Goal: Task Accomplishment & Management: Manage account settings

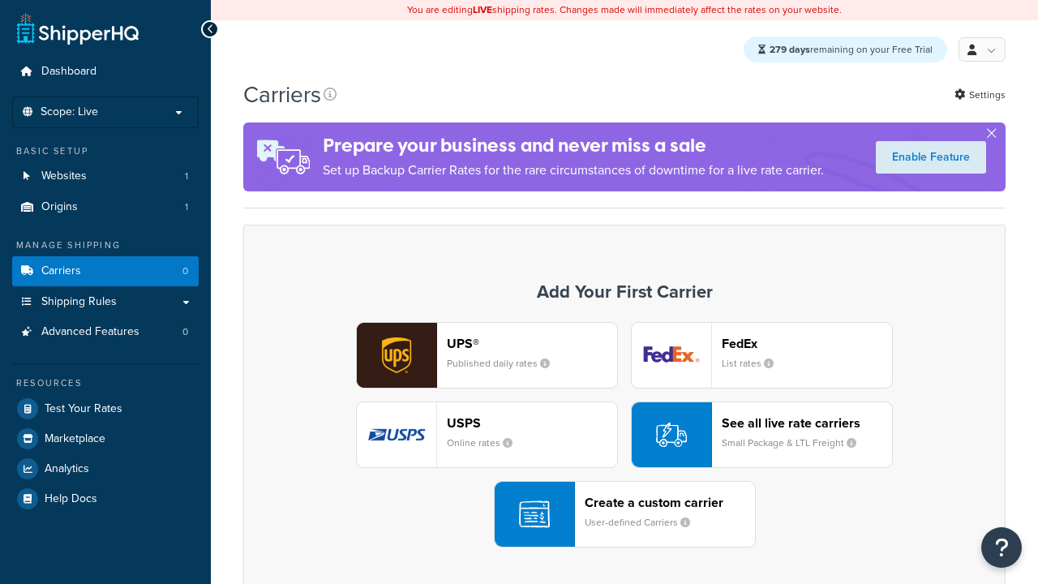
click at [625, 515] on div "Create a custom carrier User-defined Carriers" at bounding box center [670, 514] width 170 height 39
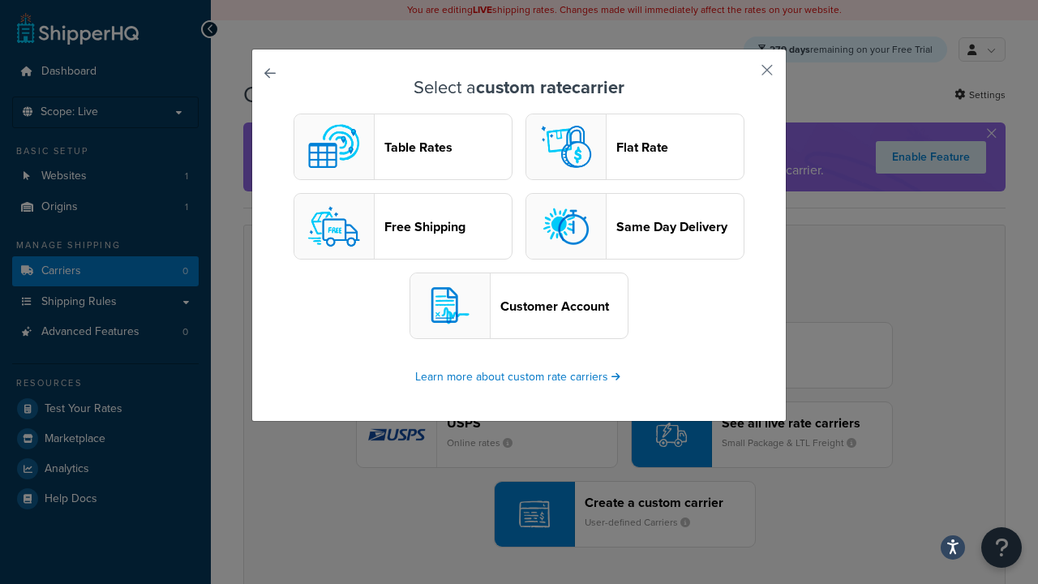
click at [403, 148] on header "Table Rates" at bounding box center [448, 147] width 127 height 15
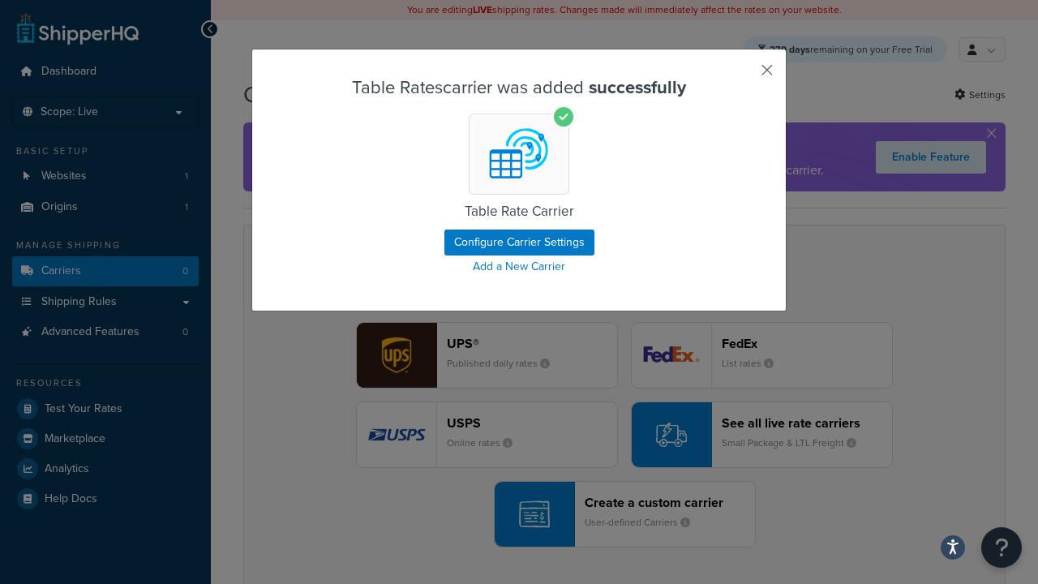
click at [743, 75] on button "button" at bounding box center [744, 76] width 4 height 4
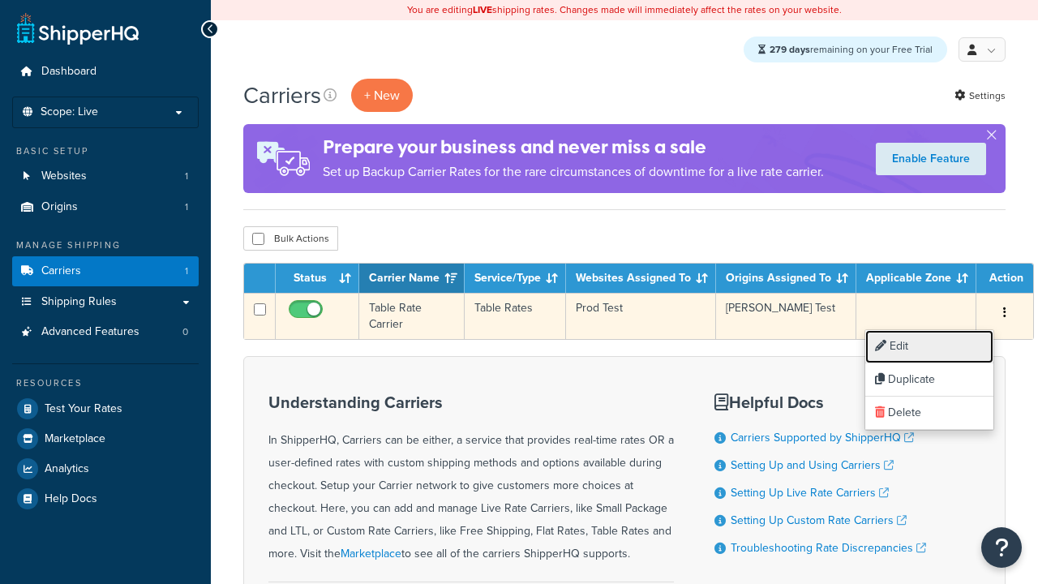
click at [930, 346] on link "Edit" at bounding box center [930, 346] width 128 height 33
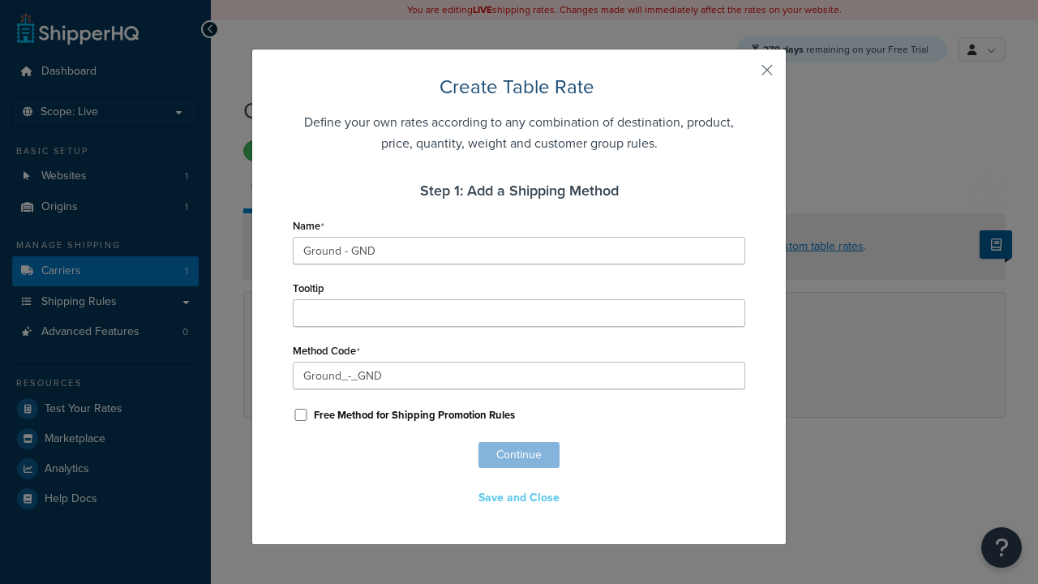
scroll to position [1047, 0]
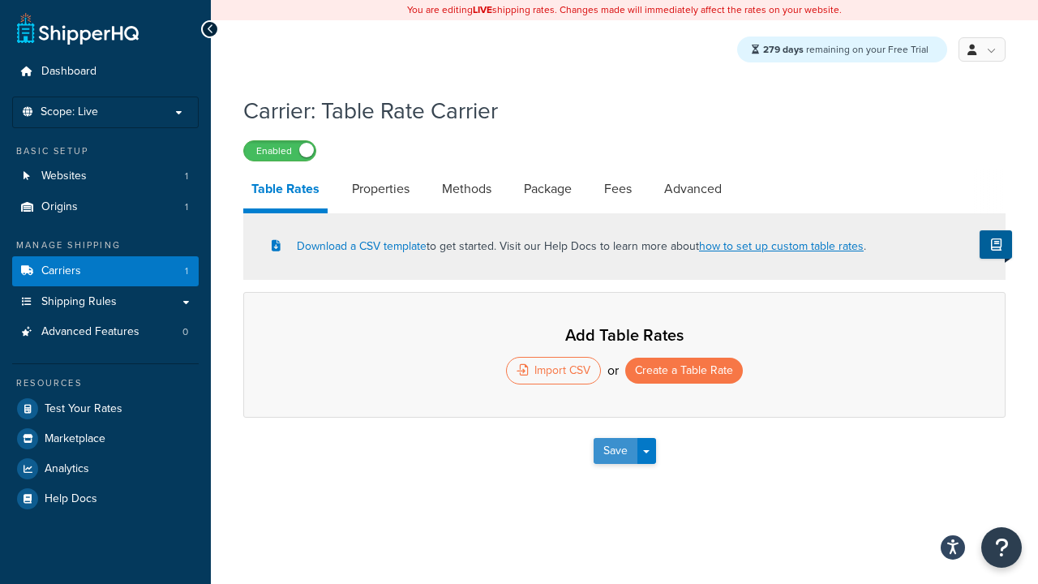
click at [615, 453] on button "Save" at bounding box center [616, 451] width 44 height 26
select select "25"
